Goal: Ask a question

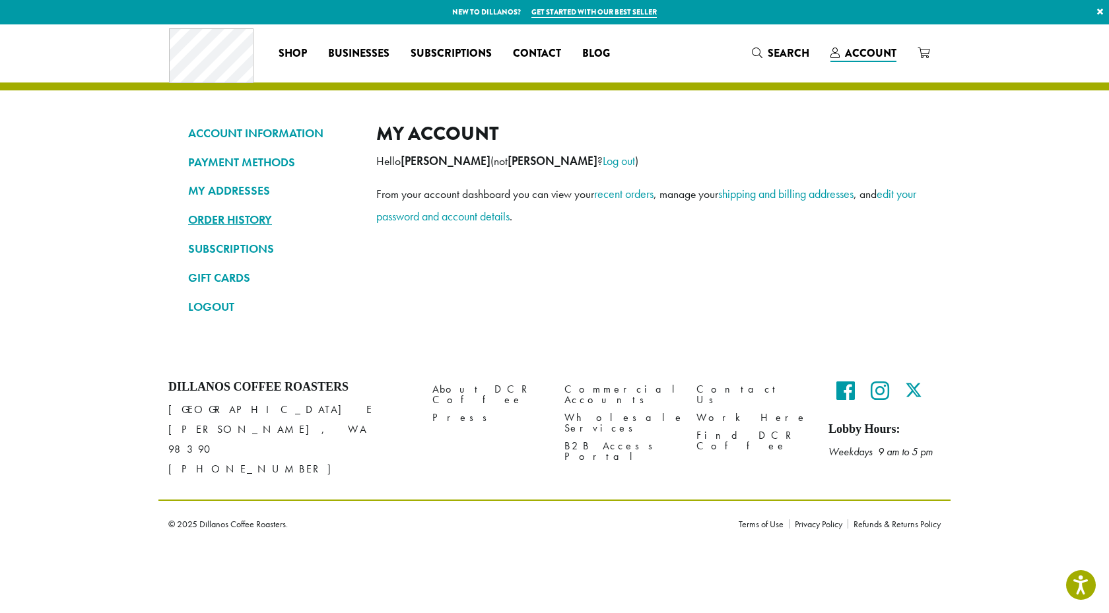
click at [273, 211] on link "ORDER HISTORY" at bounding box center [272, 220] width 168 height 22
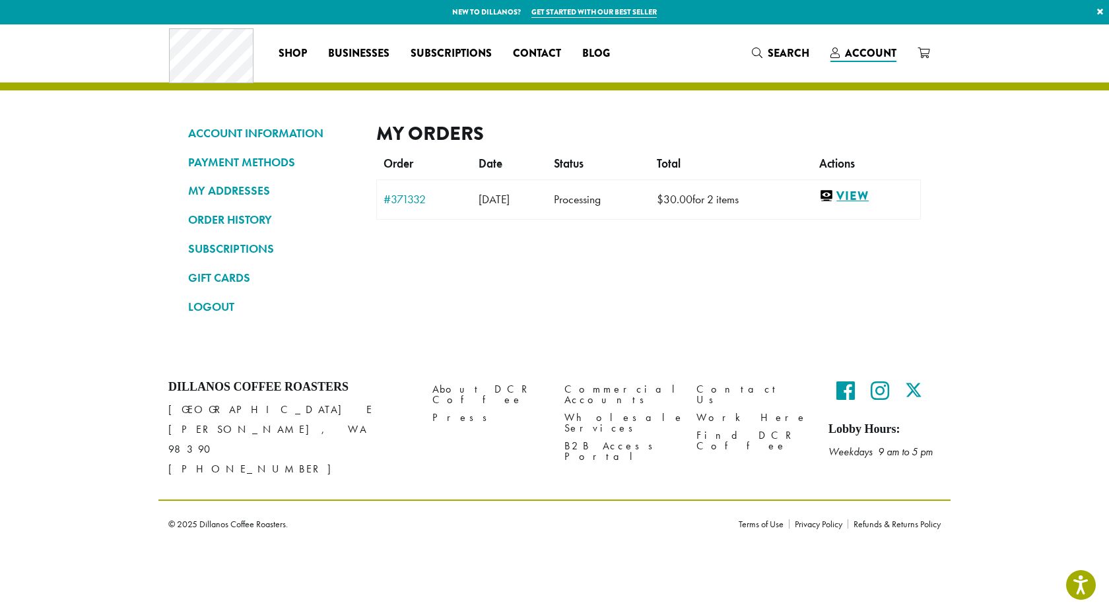
click at [881, 192] on link "View" at bounding box center [866, 196] width 94 height 17
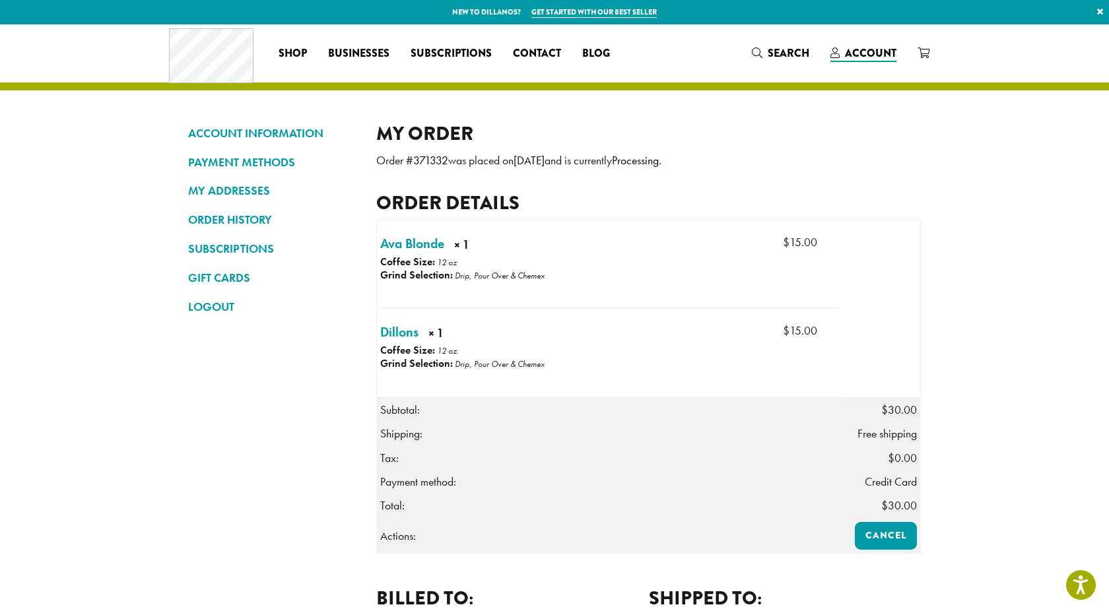
click at [444, 191] on h2 "Order details" at bounding box center [648, 202] width 545 height 23
click at [432, 158] on mark "371332" at bounding box center [430, 160] width 35 height 15
copy mark "371332"
click at [549, 47] on span "Contact" at bounding box center [537, 54] width 48 height 17
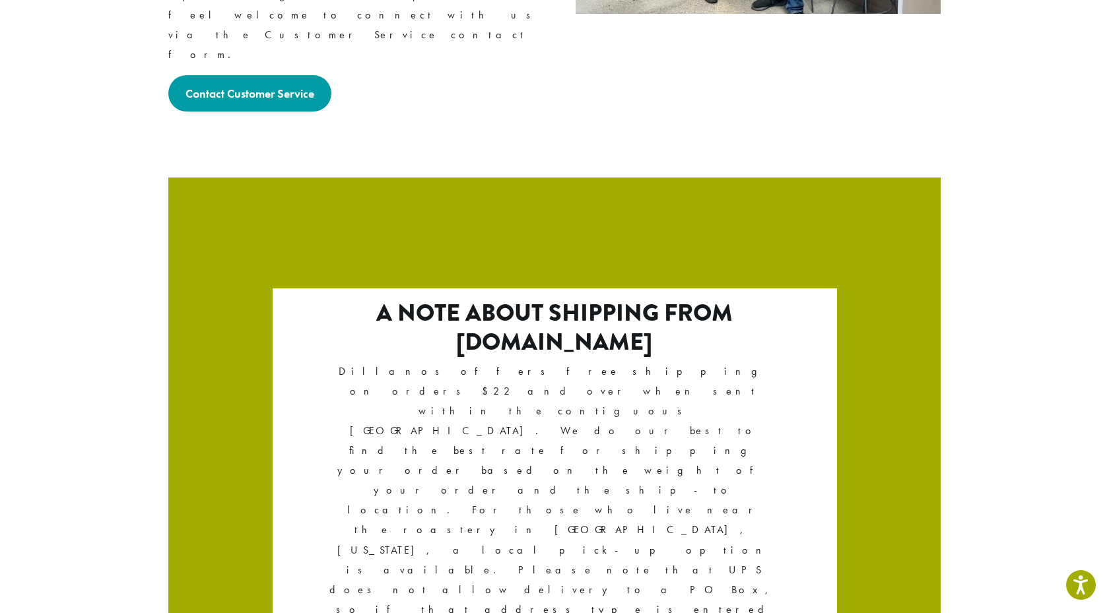
scroll to position [2175, 0]
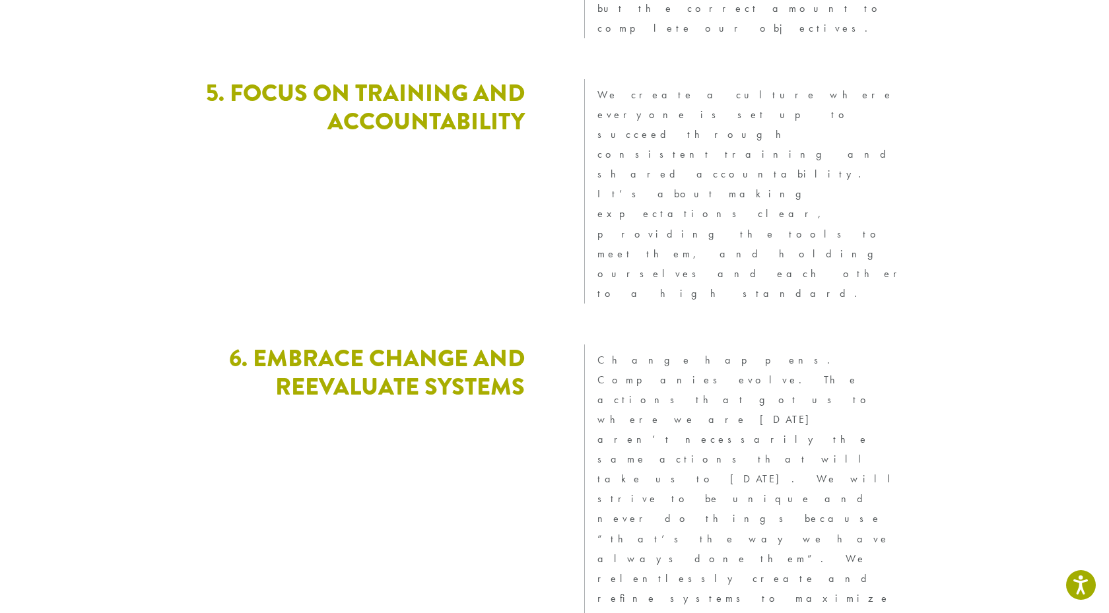
scroll to position [3568, 0]
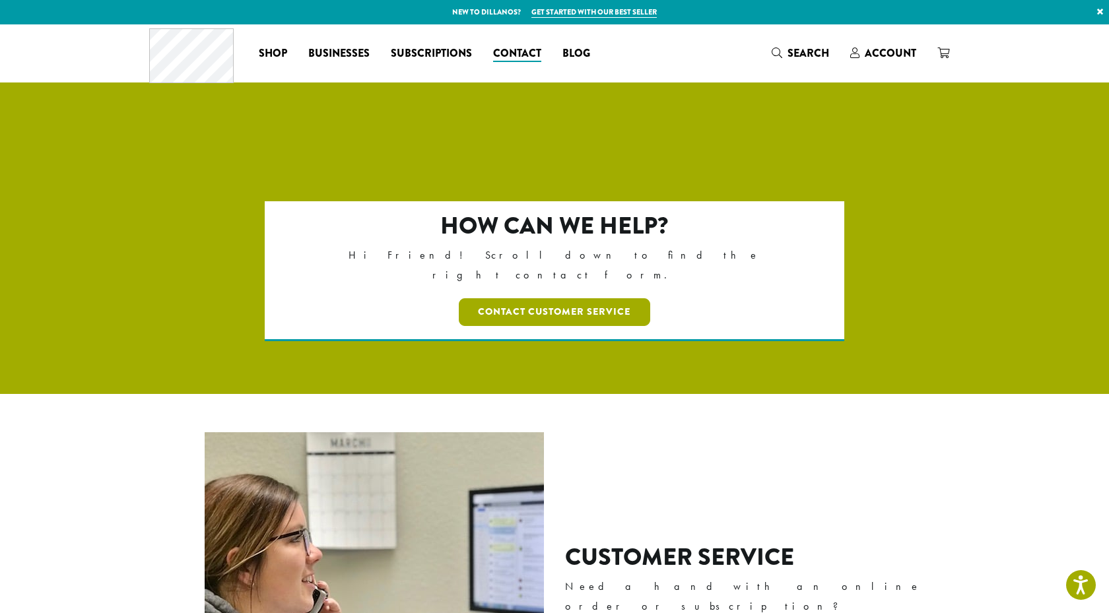
click at [586, 298] on link "Contact Customer Service" at bounding box center [555, 312] width 192 height 28
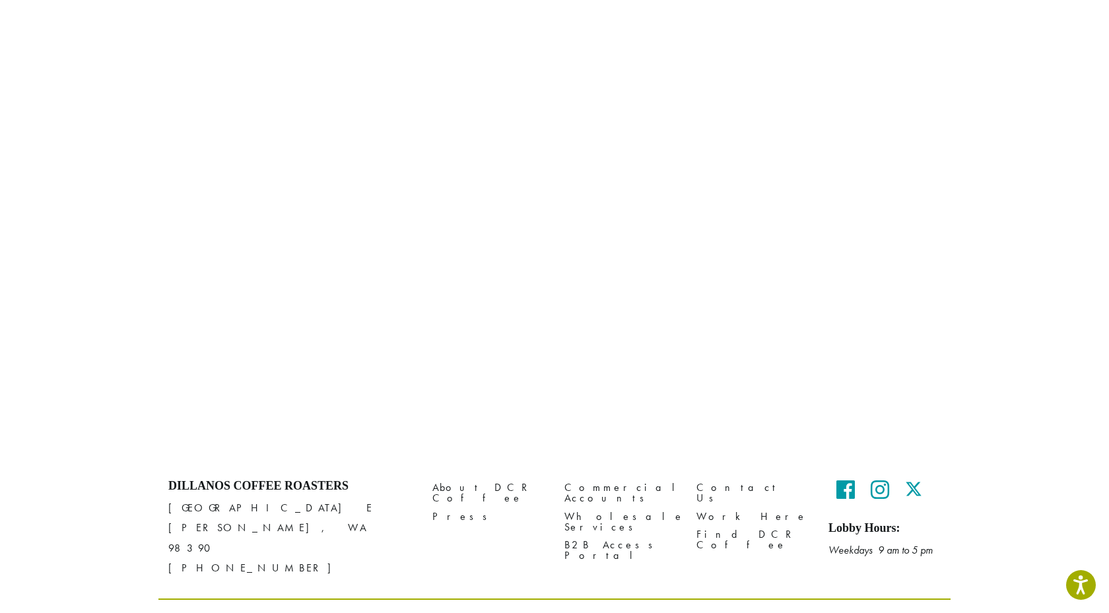
scroll to position [511, 0]
